Goal: Task Accomplishment & Management: Manage account settings

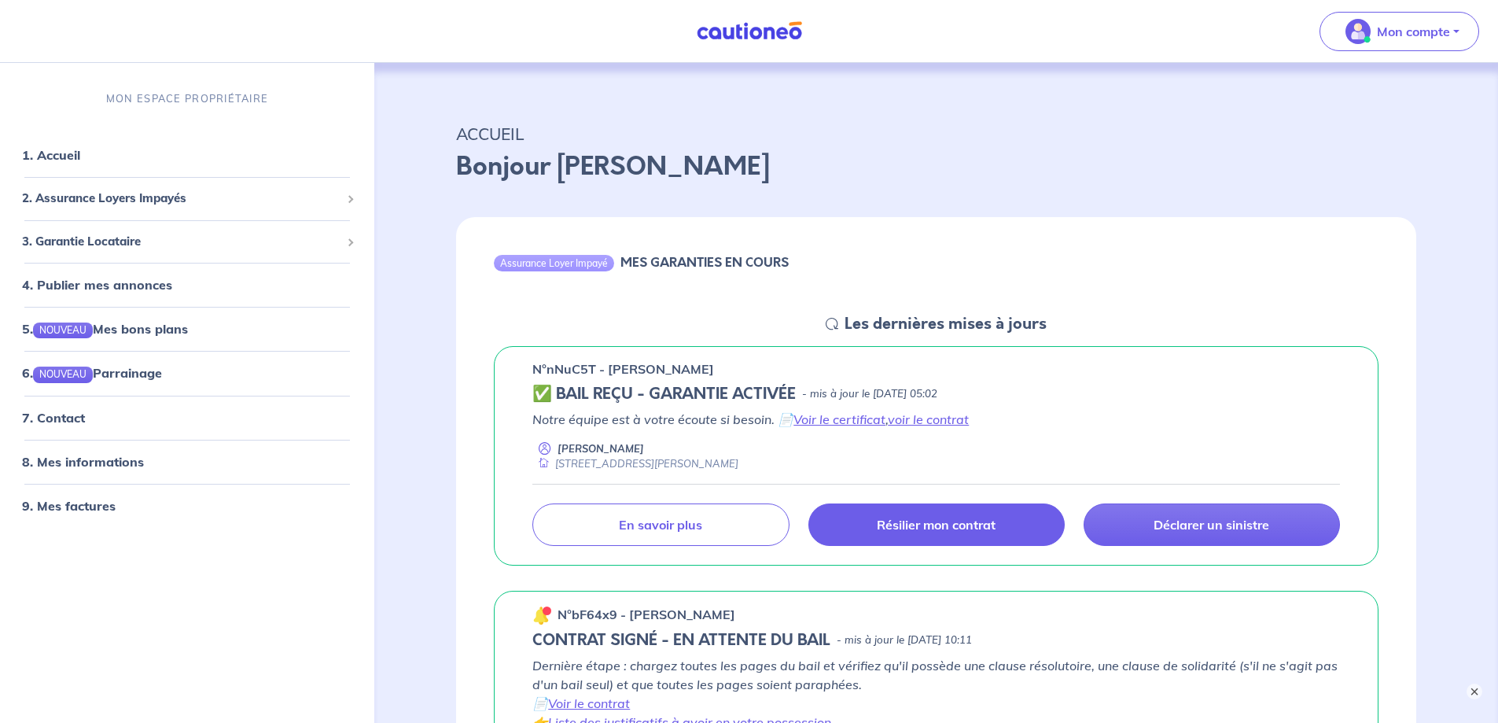
click at [1031, 515] on link "Résilier mon contrat" at bounding box center [936, 524] width 256 height 42
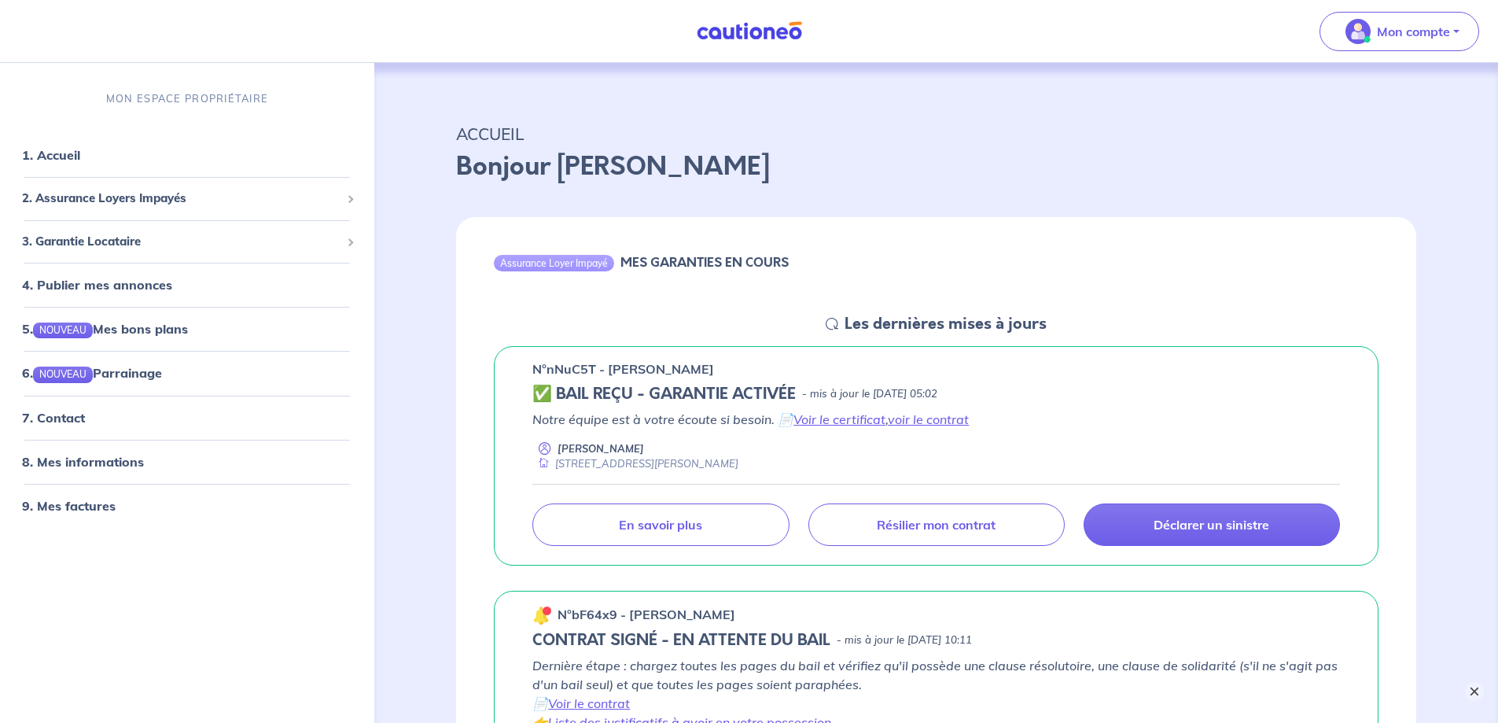
click at [1481, 693] on button "×" at bounding box center [1474, 691] width 19 height 19
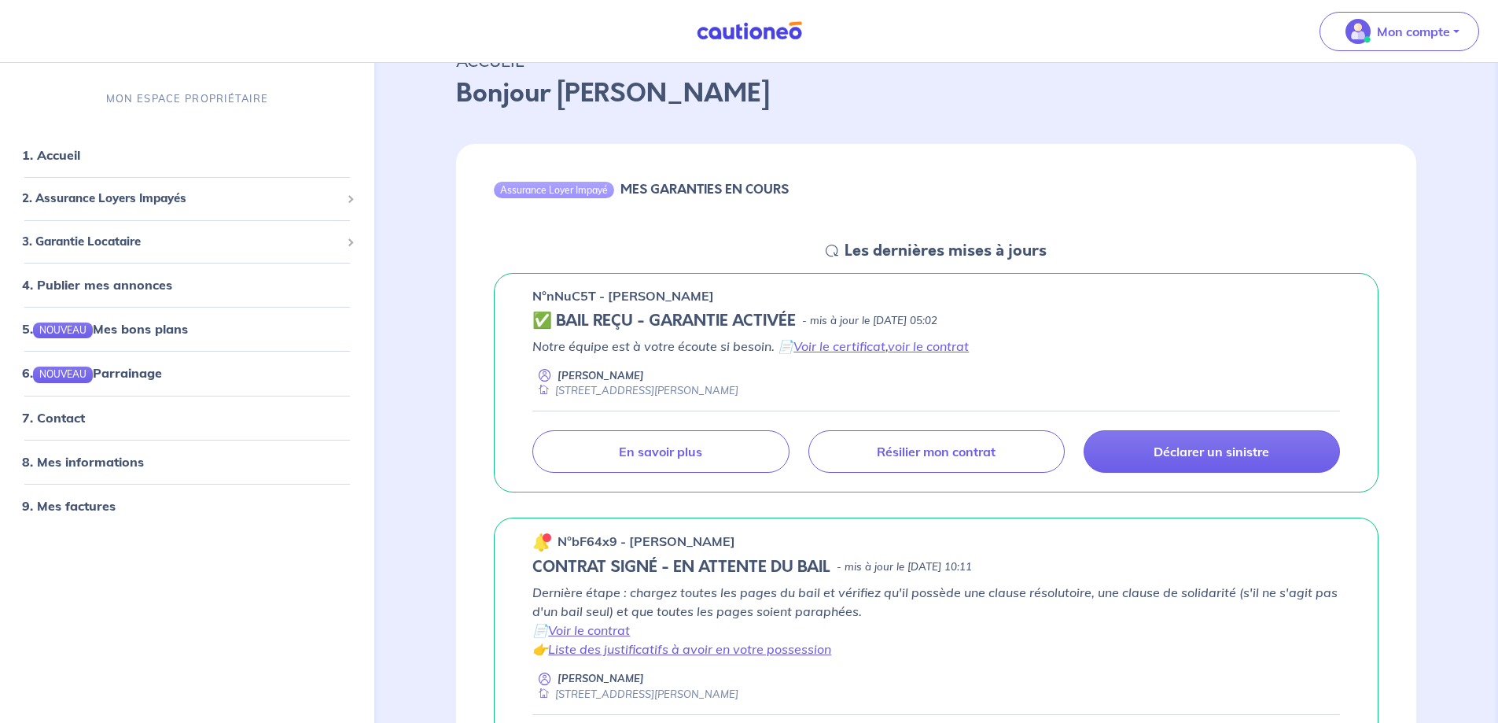
scroll to position [76, 0]
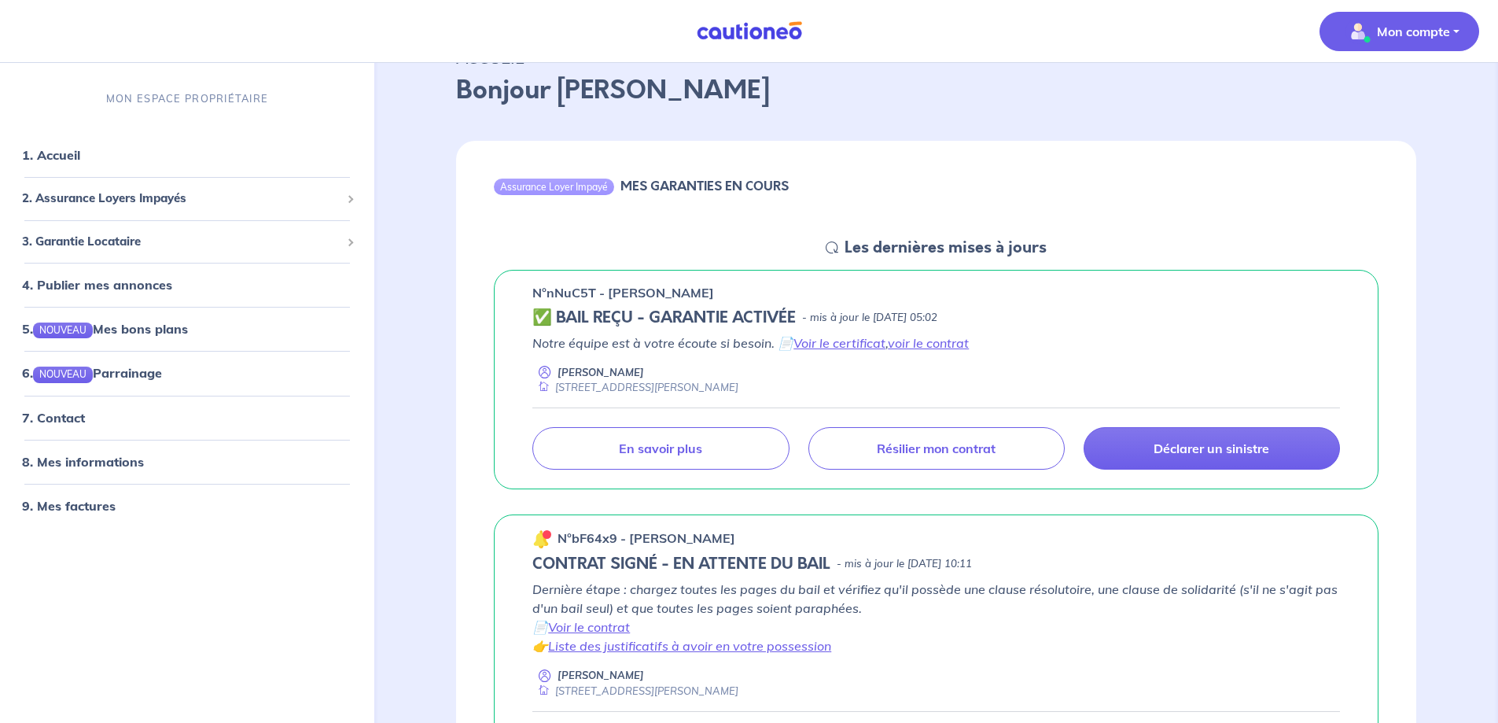
click at [1411, 42] on span "Mon compte" at bounding box center [1394, 31] width 111 height 25
click at [916, 216] on div "Assurance Loyer Impayé MES GARANTIES EN COURS" at bounding box center [936, 189] width 960 height 97
click at [62, 423] on link "7. Contact" at bounding box center [52, 417] width 61 height 16
click at [943, 338] on link "voir le contrat" at bounding box center [928, 343] width 81 height 16
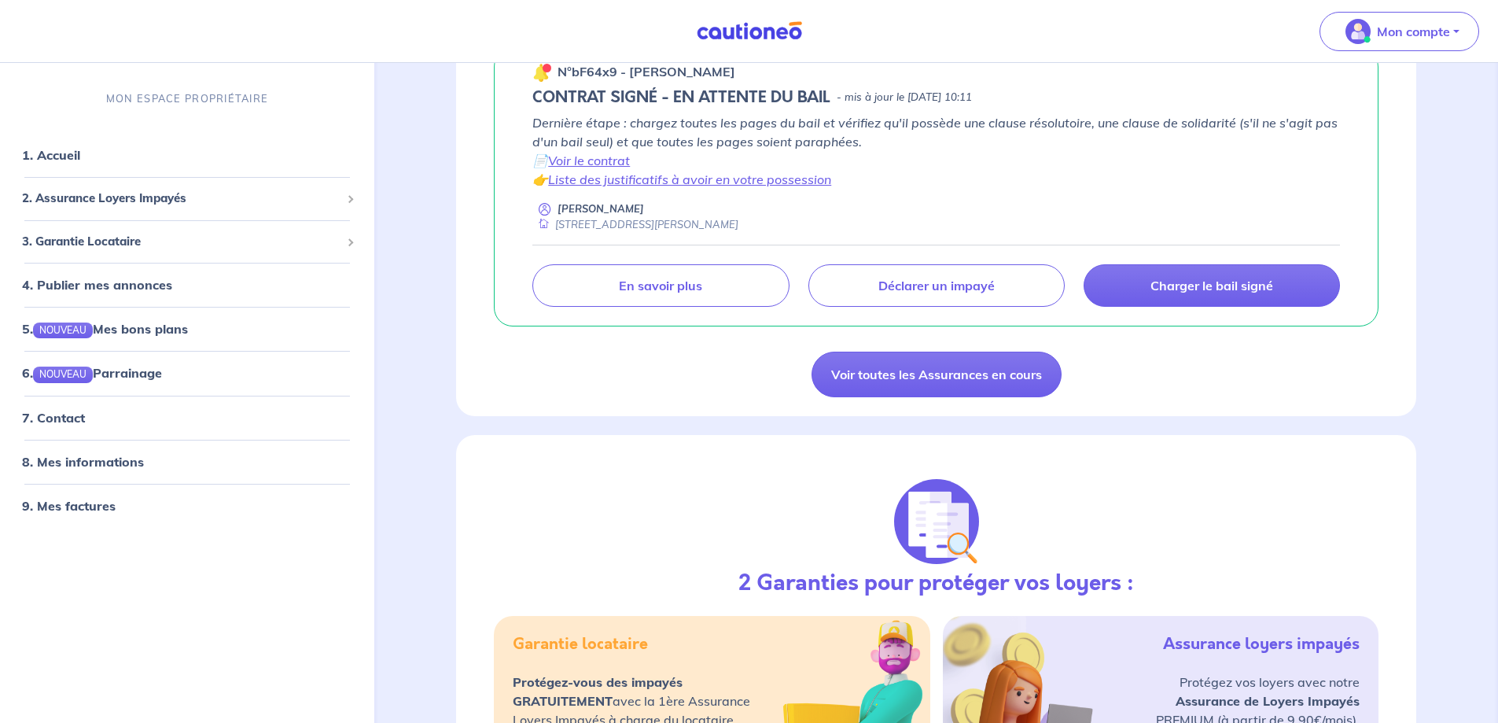
scroll to position [572, 0]
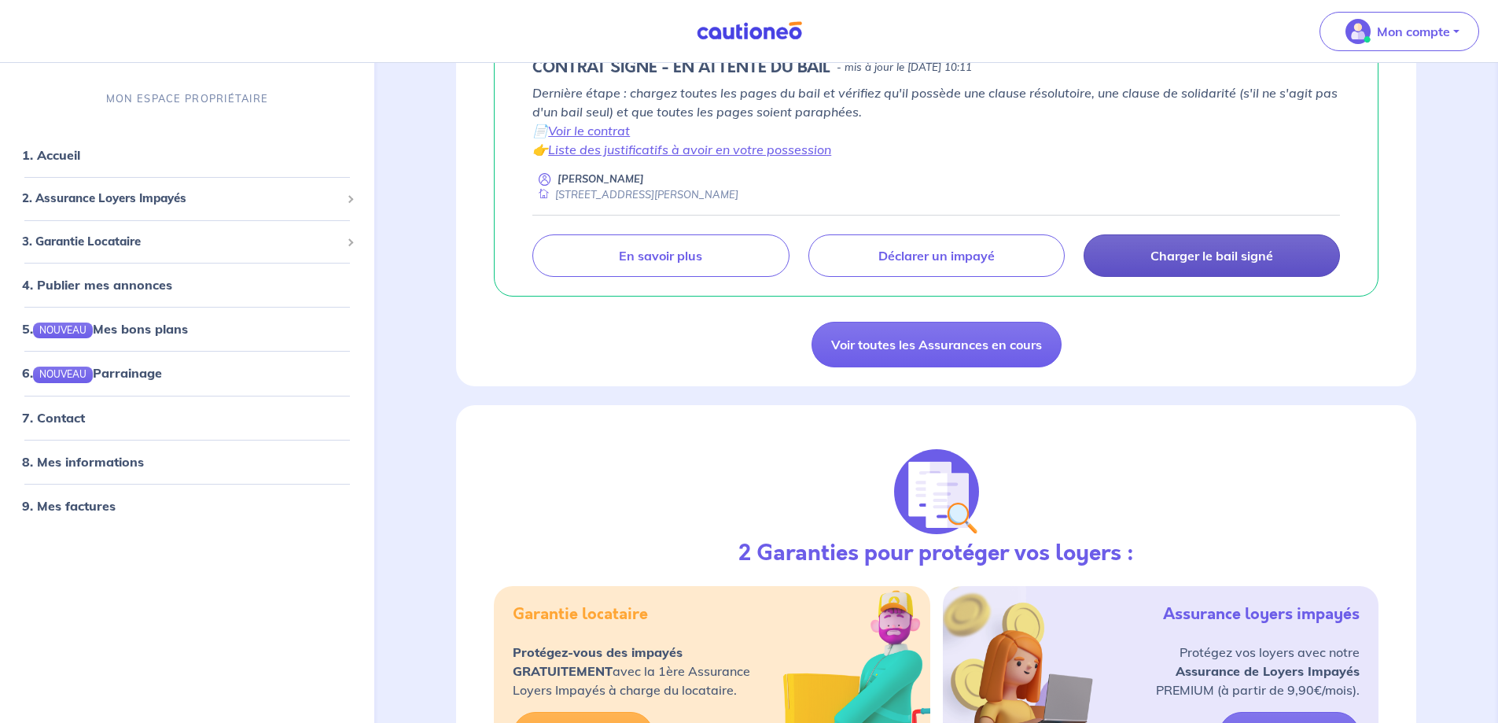
click at [1250, 257] on p "Charger le bail signé" at bounding box center [1211, 256] width 123 height 16
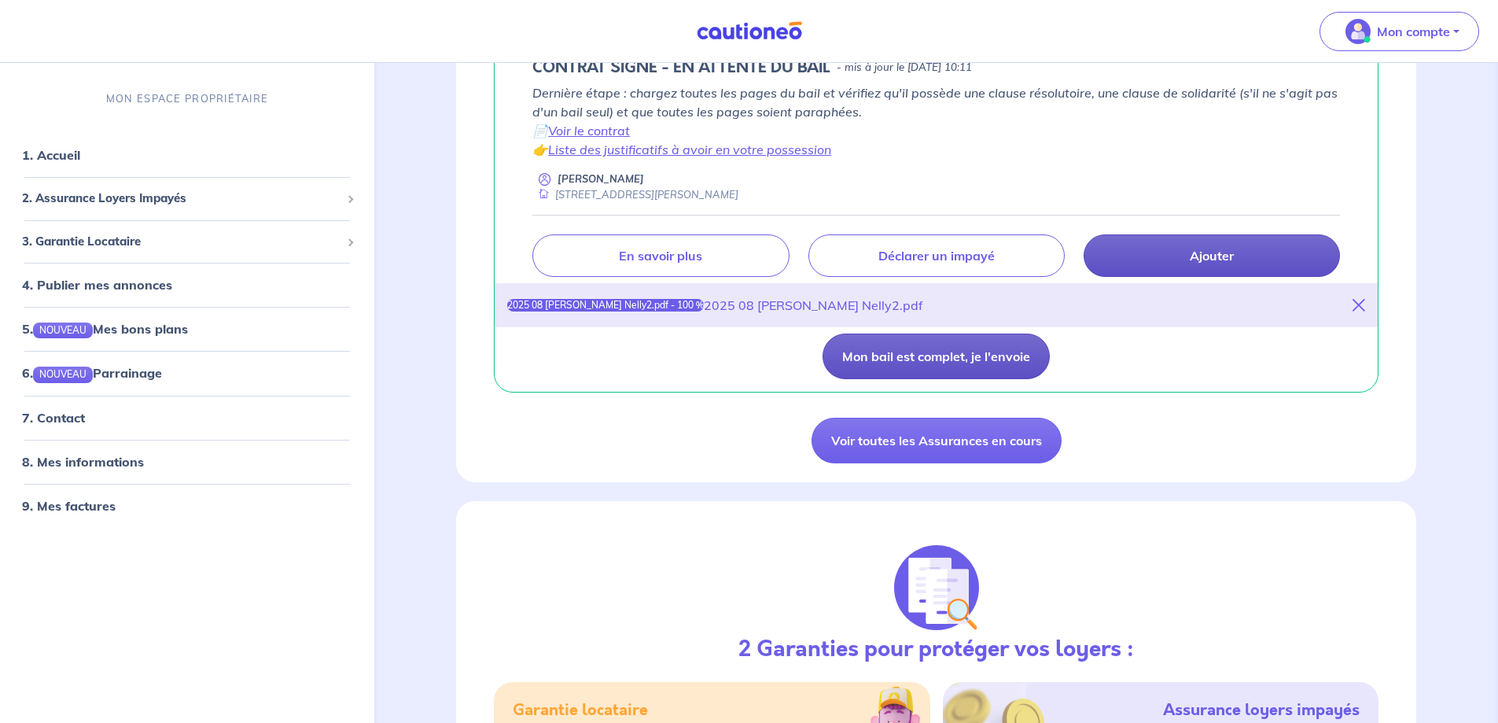
click at [886, 369] on button "Mon bail est complet, je l'envoie" at bounding box center [936, 356] width 227 height 46
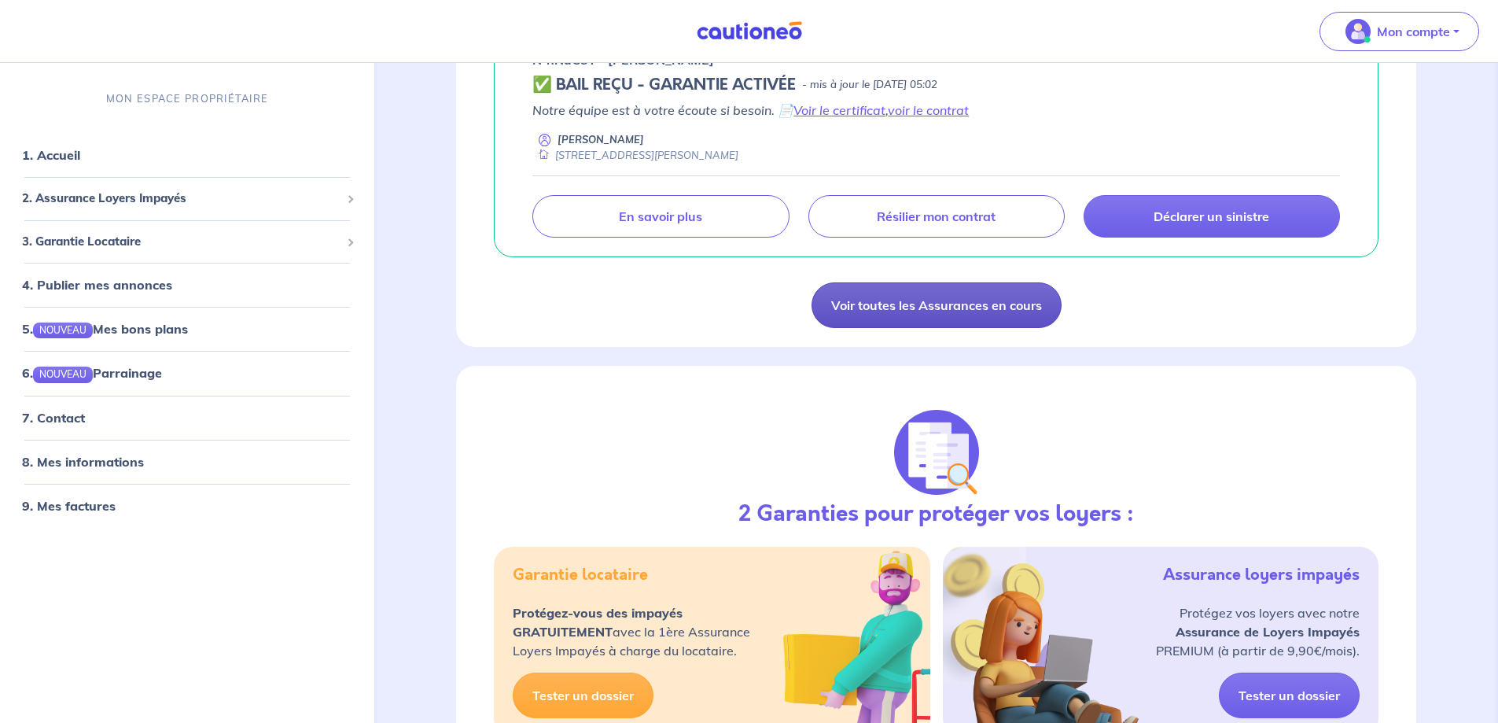
click at [980, 291] on link "Voir toutes les Assurances en cours" at bounding box center [937, 305] width 250 height 46
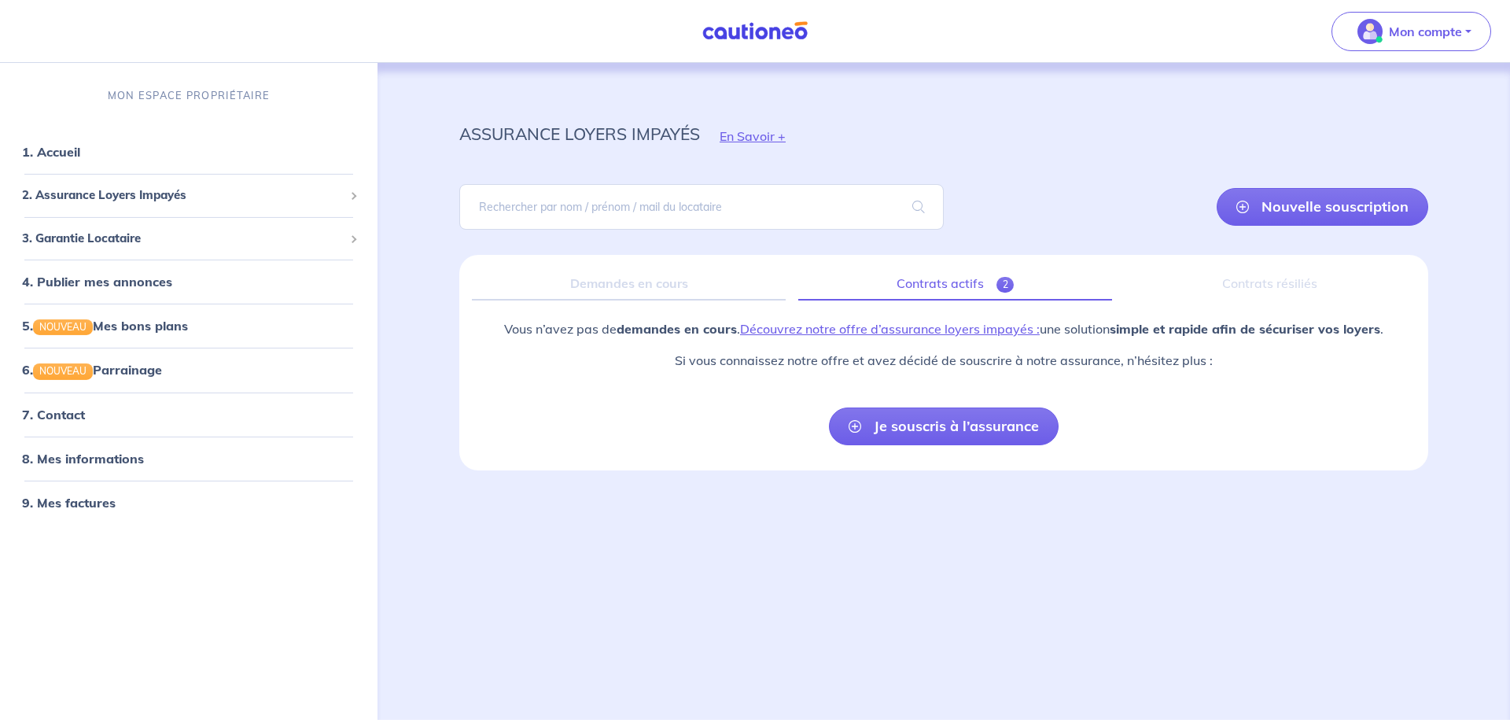
click at [963, 279] on link "Contrats actifs 2" at bounding box center [955, 283] width 314 height 33
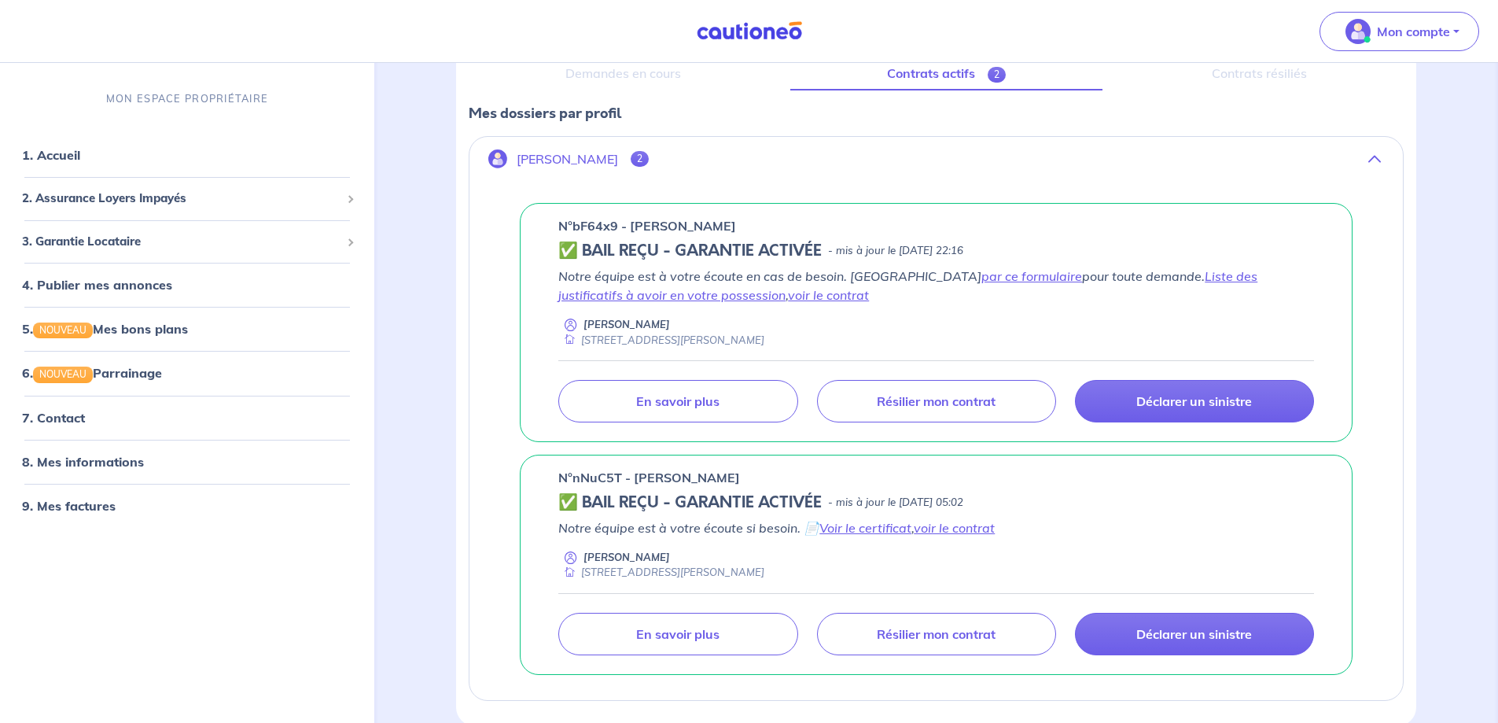
scroll to position [289, 0]
